Goal: Task Accomplishment & Management: Use online tool/utility

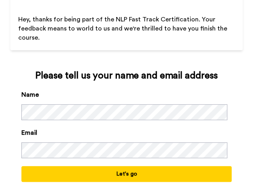
scroll to position [48, 0]
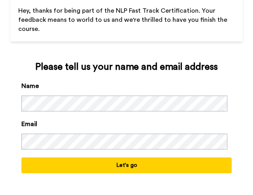
click at [117, 165] on button "Let's go" at bounding box center [126, 166] width 211 height 16
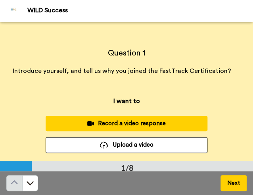
click at [130, 126] on div "Record a video response" at bounding box center [126, 124] width 149 height 8
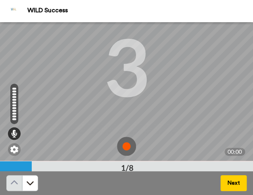
scroll to position [50, 0]
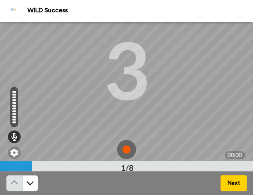
click at [127, 97] on div "3" at bounding box center [127, 70] width 46 height 60
click at [122, 147] on img at bounding box center [126, 149] width 19 height 19
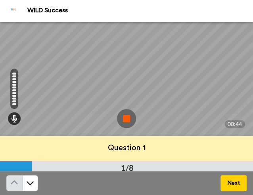
scroll to position [19, 0]
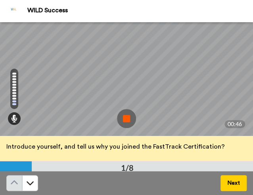
click at [118, 118] on img at bounding box center [126, 118] width 19 height 19
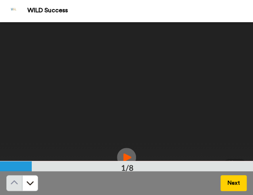
scroll to position [100, 0]
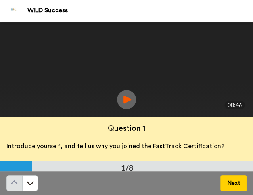
click at [234, 186] on button "Next" at bounding box center [234, 184] width 26 height 16
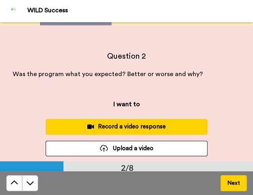
scroll to position [139, 0]
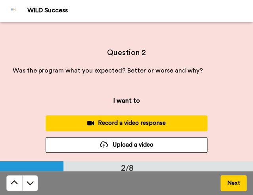
click at [145, 124] on div "Record a video response" at bounding box center [126, 123] width 149 height 8
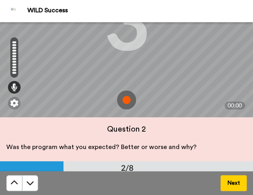
scroll to position [100, 0]
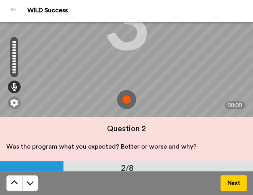
click at [124, 98] on img at bounding box center [126, 99] width 19 height 19
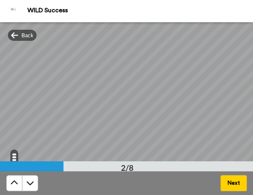
scroll to position [49, 0]
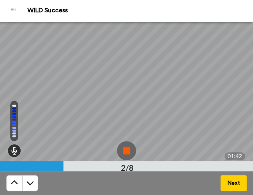
click at [120, 146] on img at bounding box center [126, 150] width 19 height 19
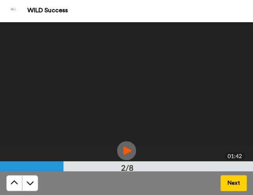
click at [227, 181] on button "Next" at bounding box center [234, 184] width 26 height 16
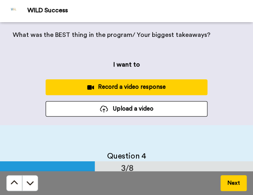
scroll to position [315, 0]
